Goal: Task Accomplishment & Management: Manage account settings

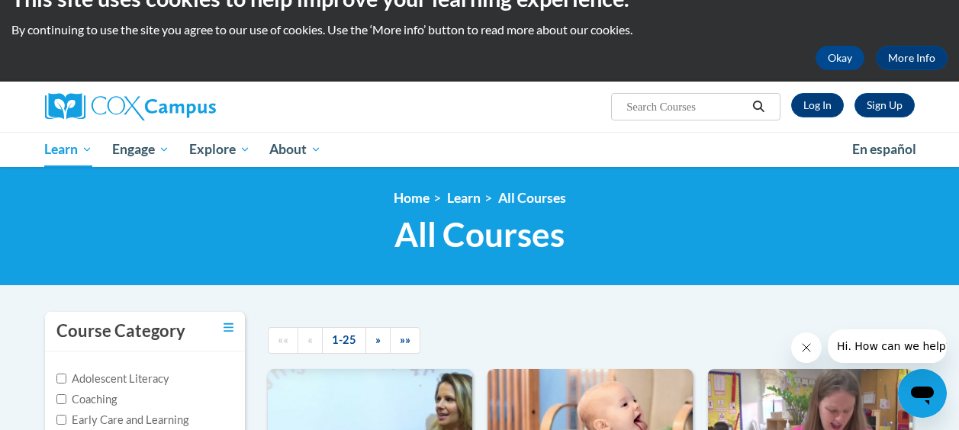
scroll to position [84, 0]
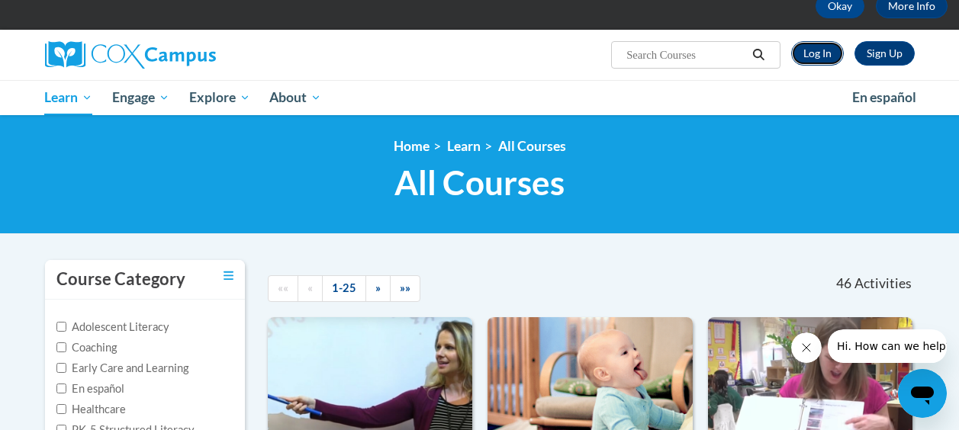
click at [808, 61] on link "Log In" at bounding box center [817, 53] width 53 height 24
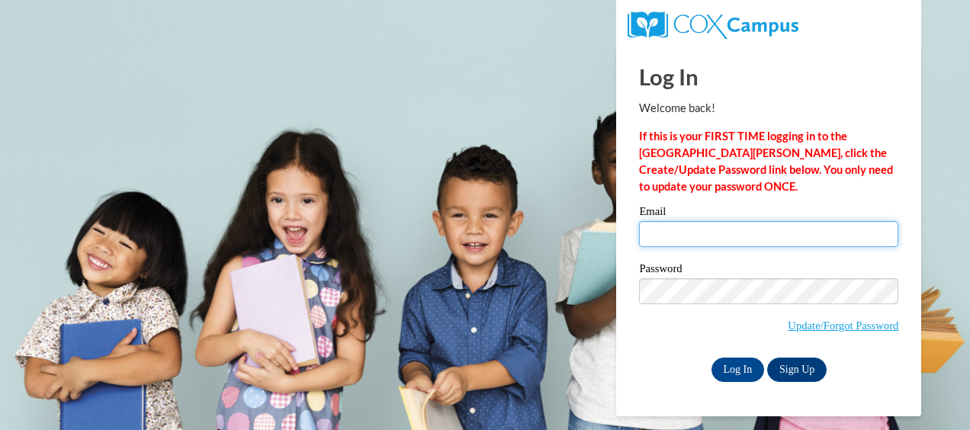
click at [702, 236] on input "Email" at bounding box center [768, 234] width 259 height 26
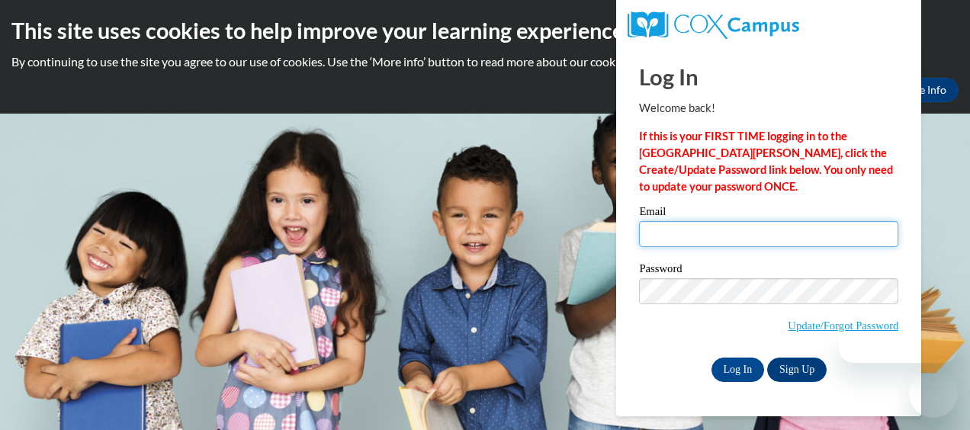
type input "[EMAIL_ADDRESS][DOMAIN_NAME]"
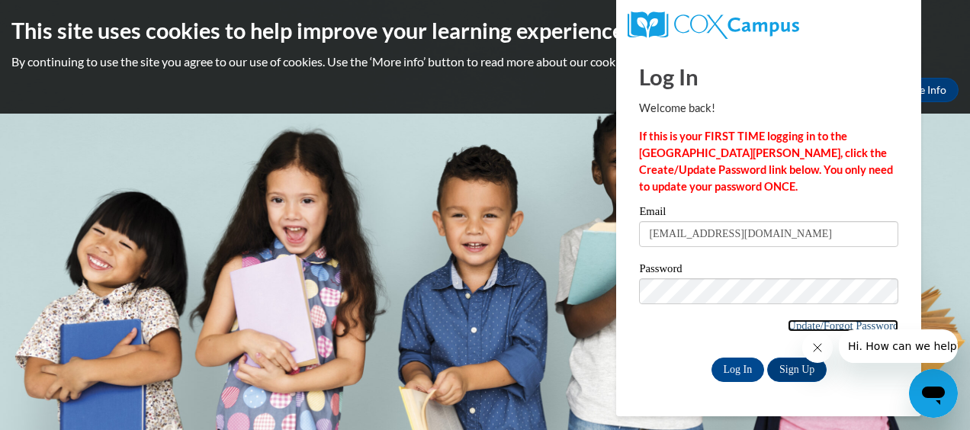
click at [798, 326] on link "Update/Forgot Password" at bounding box center [843, 326] width 111 height 12
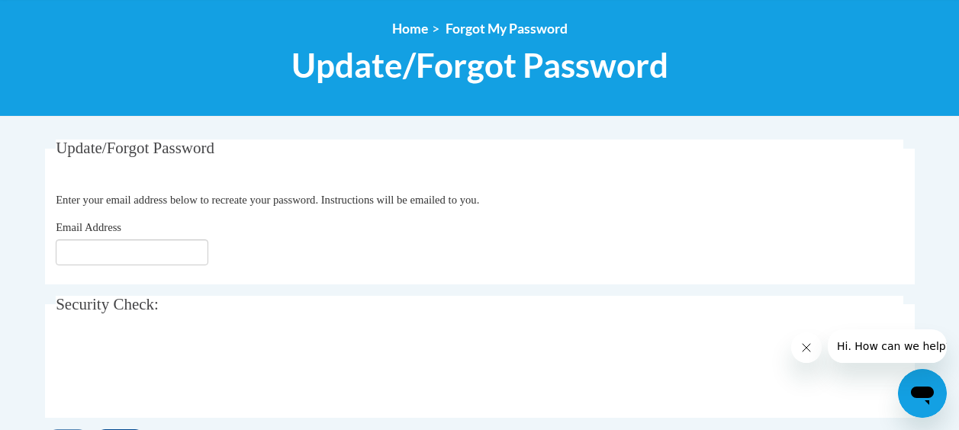
scroll to position [207, 0]
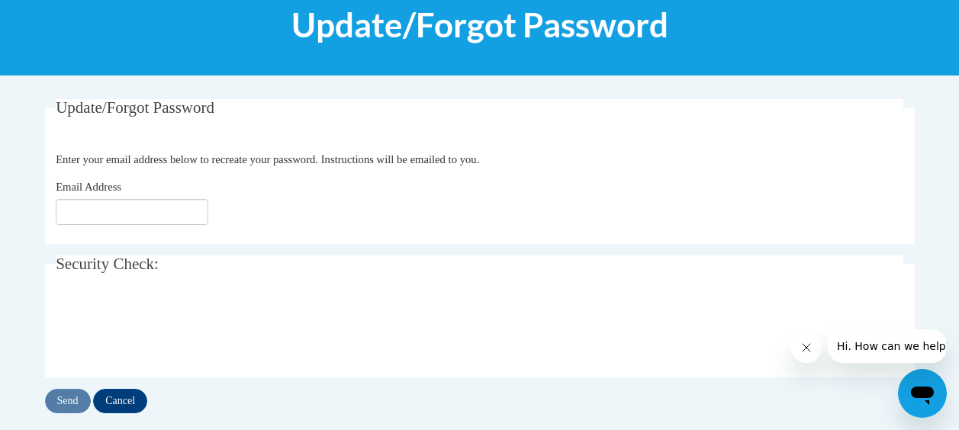
drag, startPoint x: 161, startPoint y: 199, endPoint x: 163, endPoint y: 211, distance: 12.4
click at [162, 207] on div "Email Address" at bounding box center [479, 201] width 847 height 47
click at [163, 211] on input "Email Address" at bounding box center [132, 212] width 153 height 26
type input "armountij@ymcaatlanta.org"
click at [69, 403] on input "Send" at bounding box center [68, 401] width 46 height 24
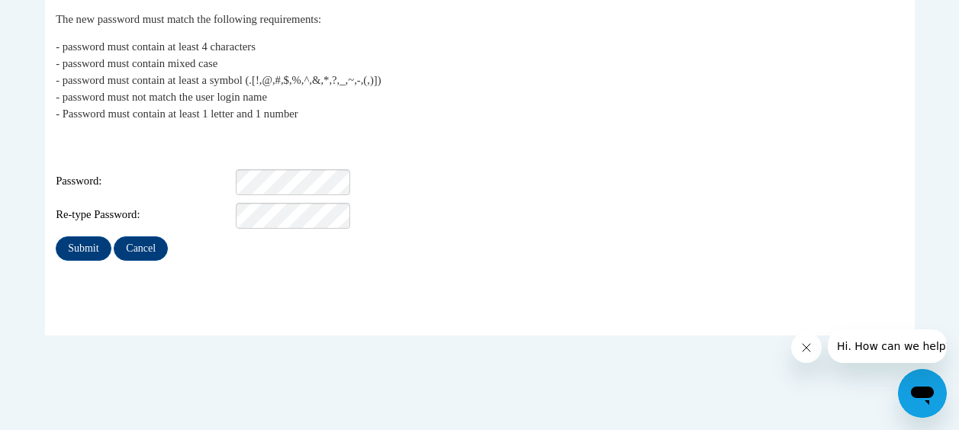
scroll to position [320, 0]
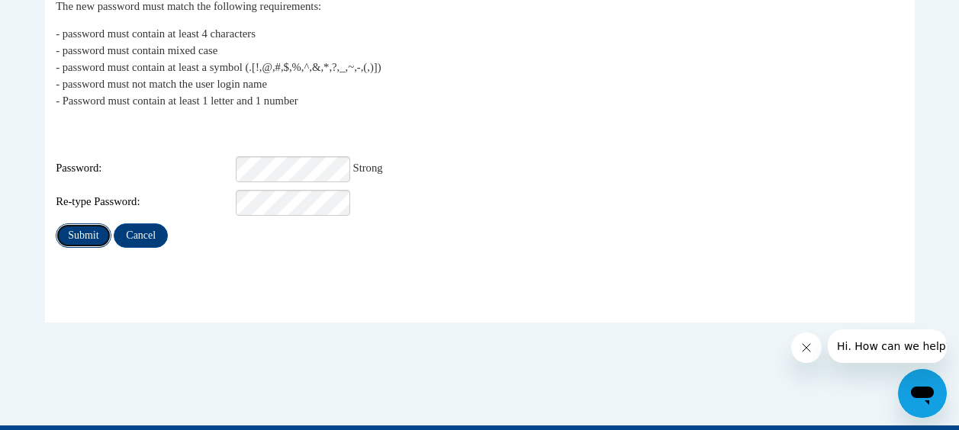
click at [85, 232] on input "Submit" at bounding box center [83, 235] width 55 height 24
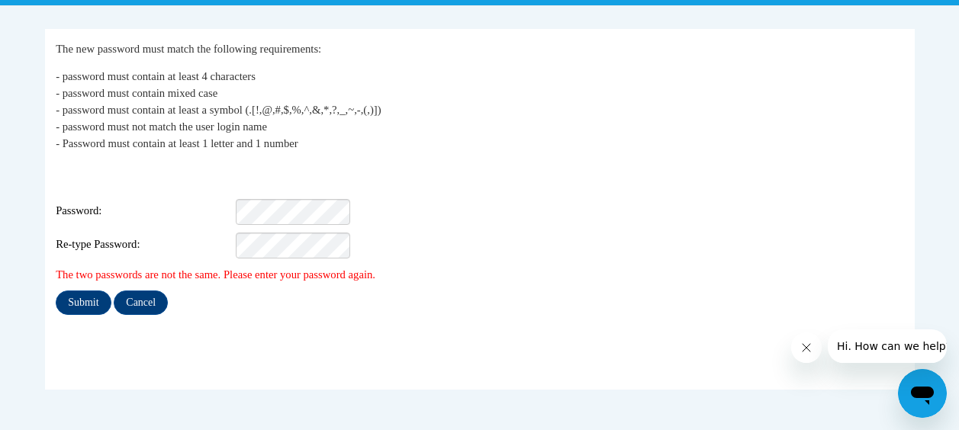
scroll to position [278, 0]
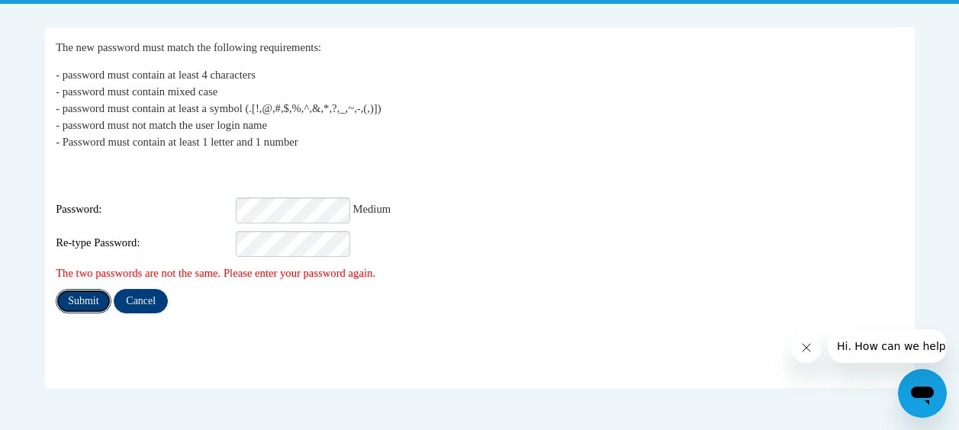
click at [82, 292] on input "Submit" at bounding box center [83, 301] width 55 height 24
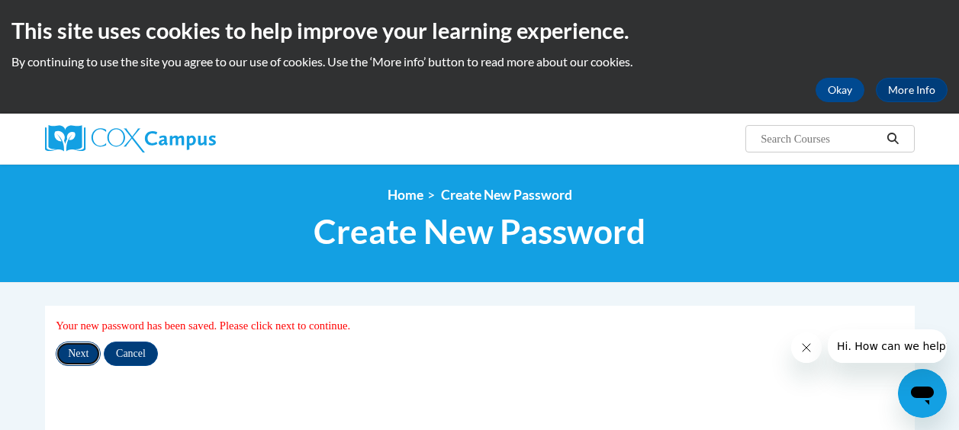
click at [87, 352] on input "Next" at bounding box center [78, 354] width 45 height 24
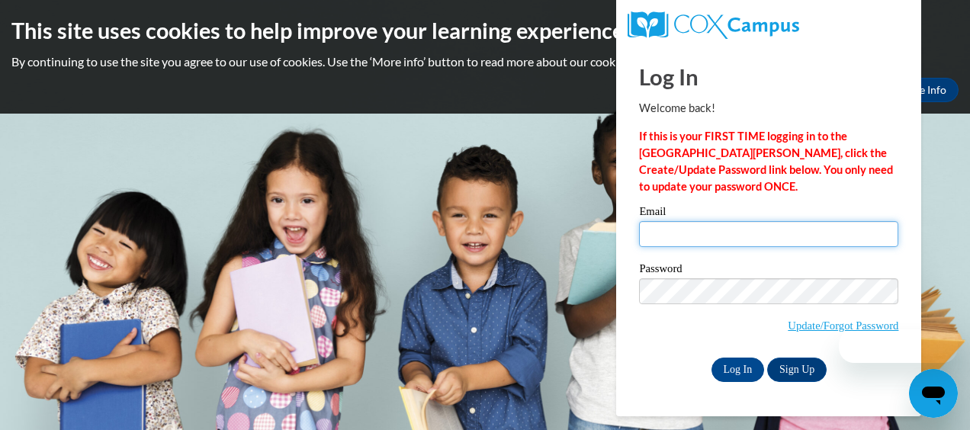
type input "[EMAIL_ADDRESS][DOMAIN_NAME]"
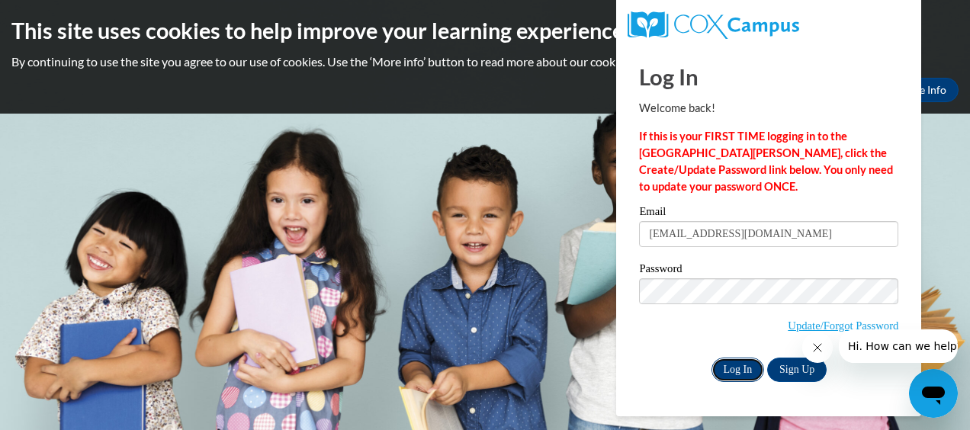
click at [737, 368] on input "Log In" at bounding box center [738, 370] width 53 height 24
click at [731, 371] on input "Log In" at bounding box center [738, 370] width 53 height 24
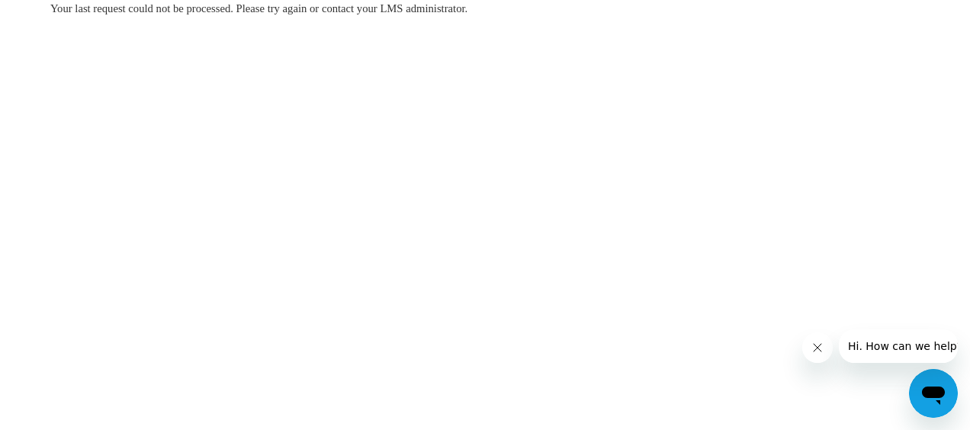
click at [657, 78] on div "Your last request could not be processed. Please try again or contact your LMS …" at bounding box center [485, 54] width 892 height 108
